Goal: Transaction & Acquisition: Obtain resource

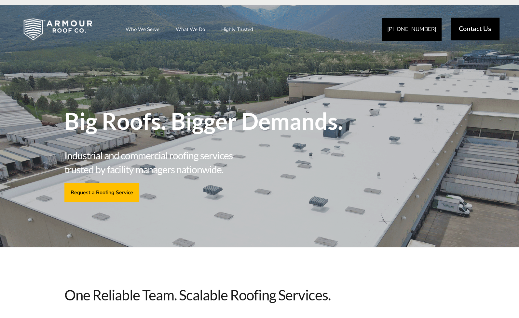
click at [476, 31] on span "Contact Us" at bounding box center [475, 29] width 33 height 7
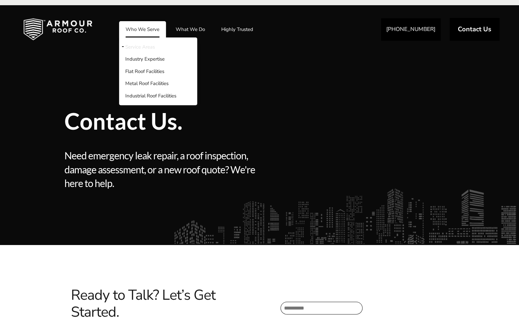
click at [143, 47] on link "Service Areas" at bounding box center [158, 47] width 78 height 12
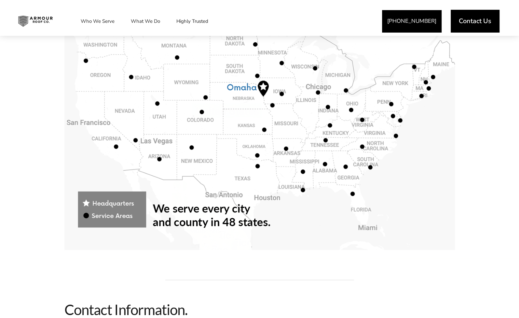
scroll to position [358, 0]
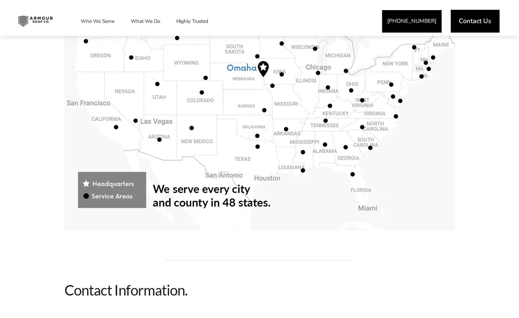
click at [257, 145] on span at bounding box center [259, 109] width 391 height 240
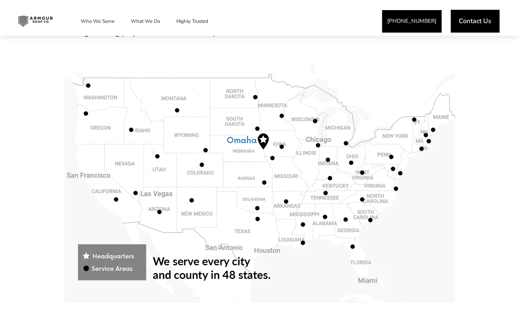
scroll to position [293, 0]
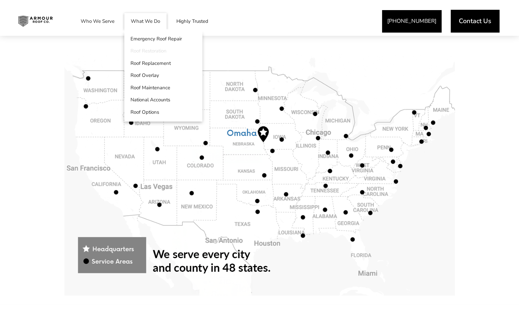
click at [154, 51] on link "Roof Restoration" at bounding box center [163, 51] width 78 height 12
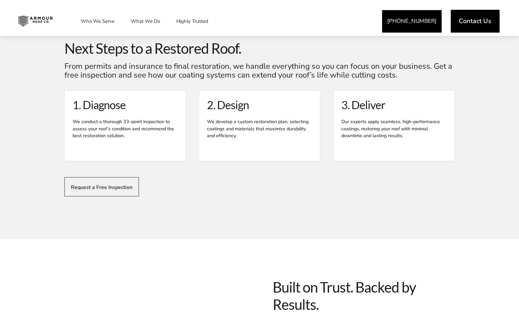
scroll to position [1015, 0]
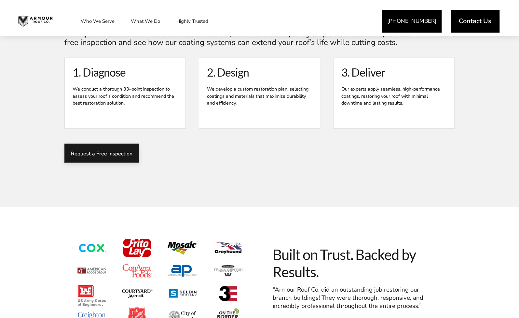
click at [105, 153] on span "Request a Free Inspection" at bounding box center [102, 153] width 62 height 6
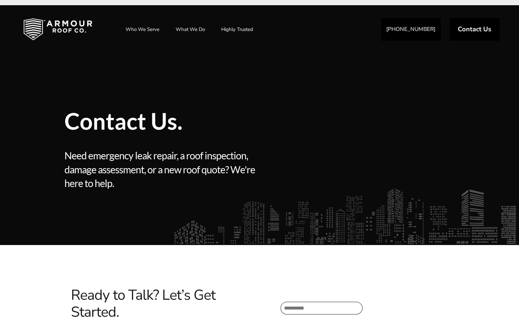
click at [70, 28] on img at bounding box center [58, 29] width 90 height 33
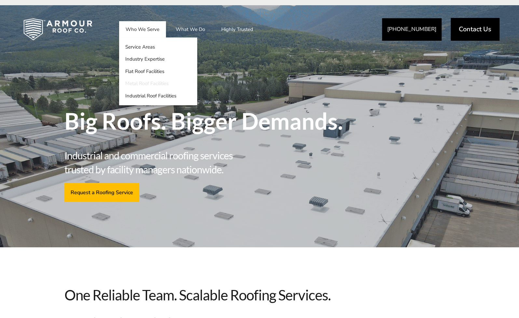
click at [147, 84] on link "Metal Roof Facilities" at bounding box center [158, 83] width 78 height 12
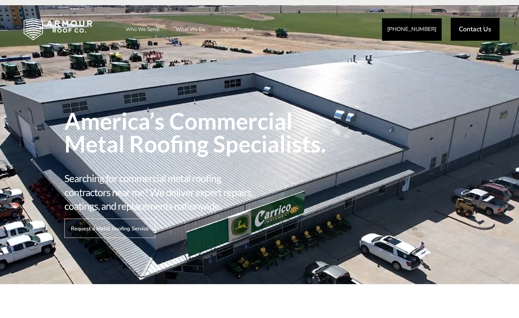
click at [103, 227] on span "Request a Metal Roofing Service" at bounding box center [110, 228] width 78 height 6
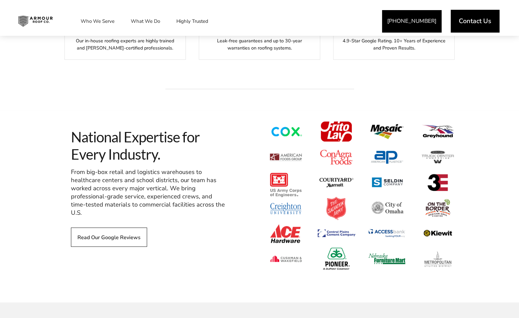
scroll to position [456, 0]
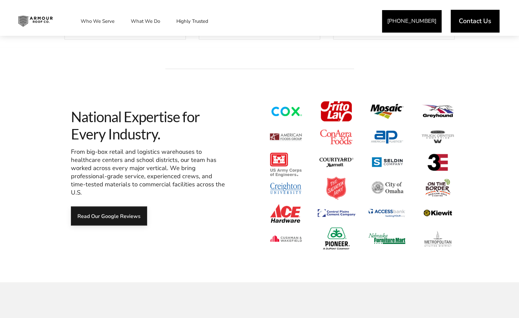
click at [103, 213] on span "Read Our Google Reviews" at bounding box center [108, 216] width 63 height 6
